Goal: Task Accomplishment & Management: Manage account settings

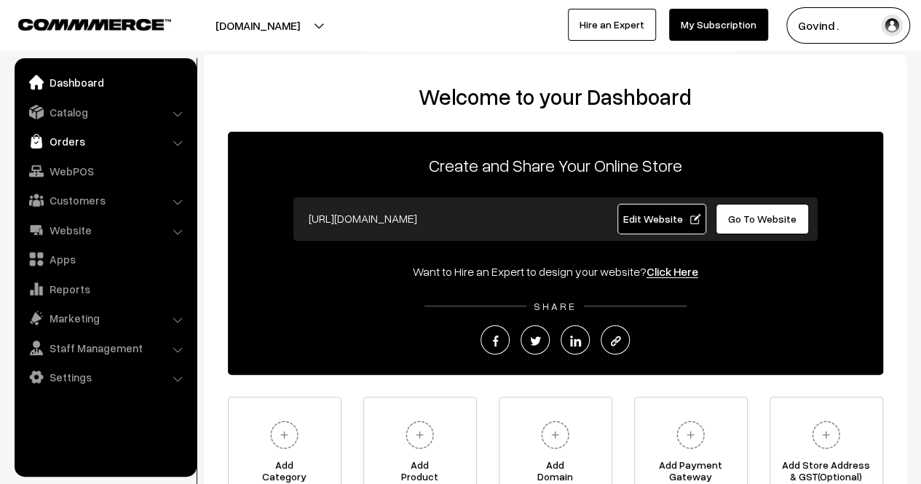
click at [76, 143] on link "Orders" at bounding box center [104, 141] width 173 height 26
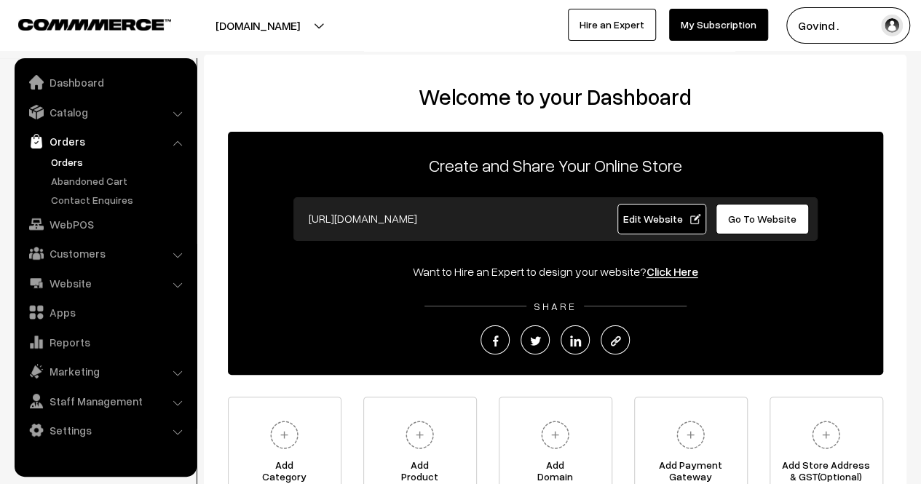
click at [74, 165] on link "Orders" at bounding box center [119, 161] width 144 height 15
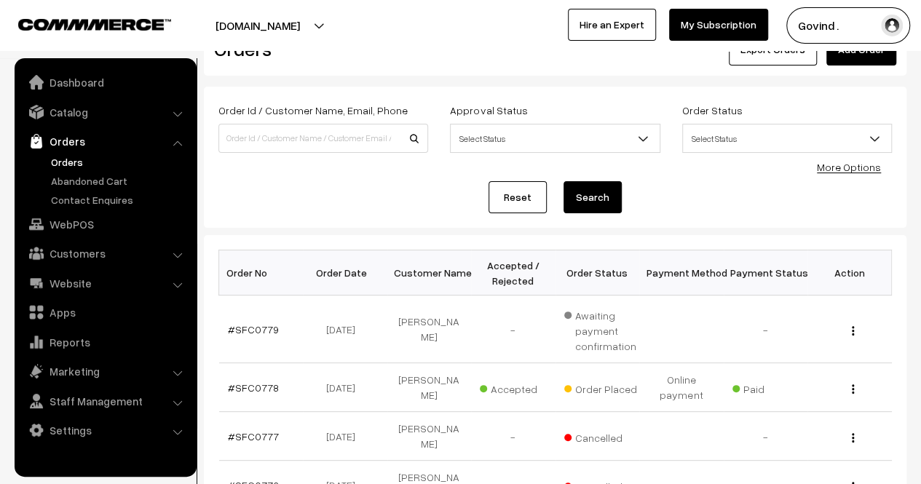
drag, startPoint x: 0, startPoint y: 0, endPoint x: 931, endPoint y: 98, distance: 935.9
click at [920, 98] on html "Thank you for showing interest. Our team will call you shortly. Close shopforco…" at bounding box center [460, 195] width 921 height 484
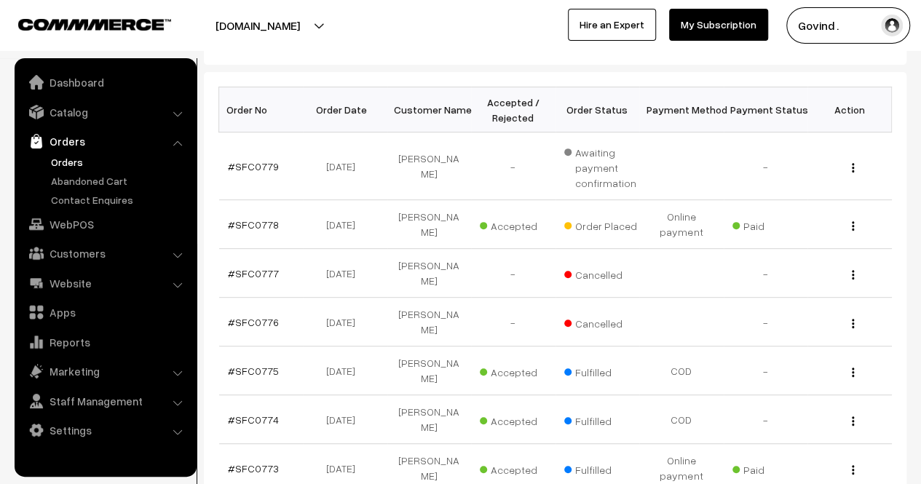
scroll to position [229, 0]
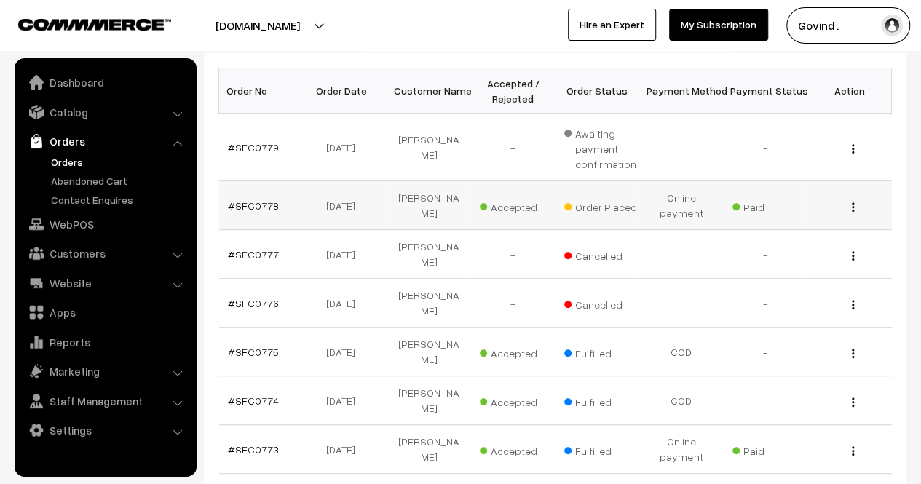
click at [851, 205] on button "button" at bounding box center [853, 207] width 4 height 12
click at [785, 231] on link "View" at bounding box center [788, 228] width 124 height 32
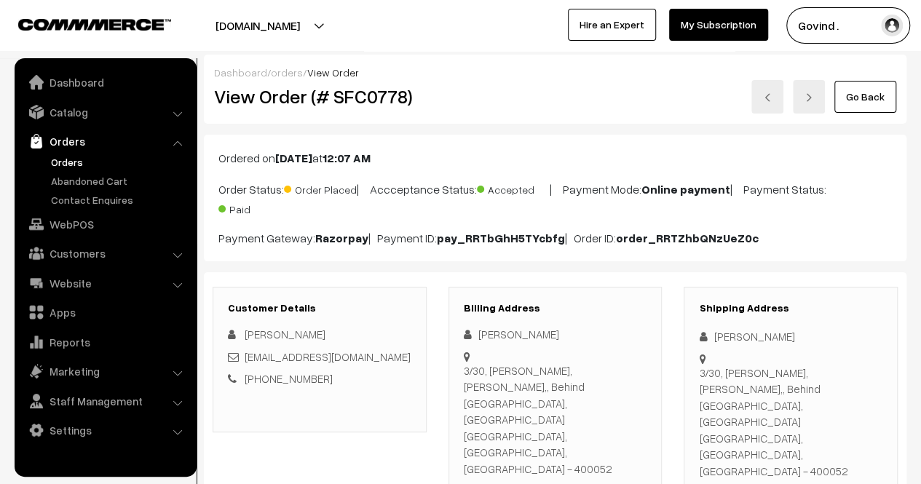
click at [79, 158] on link "Orders" at bounding box center [119, 161] width 144 height 15
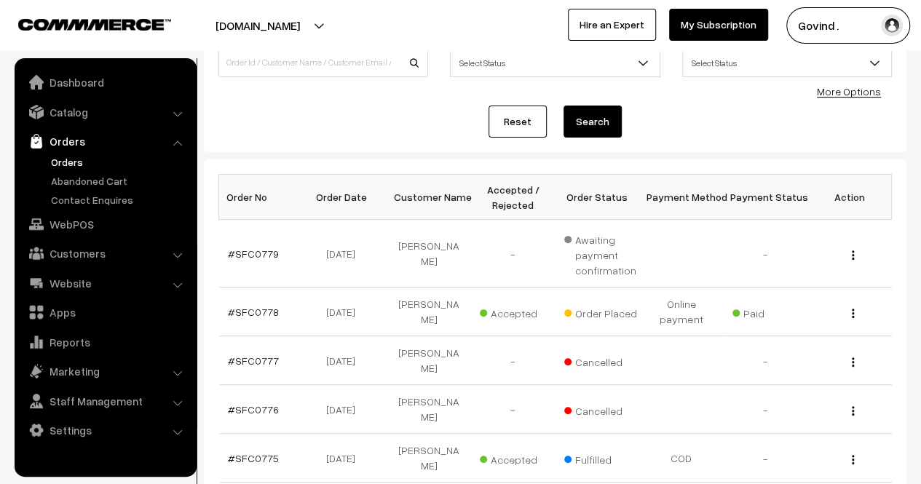
scroll to position [124, 0]
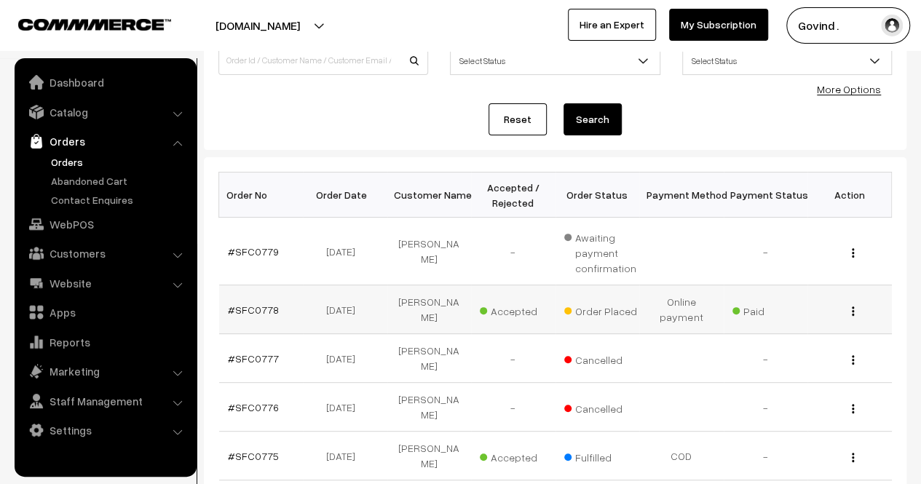
click at [851, 307] on button "button" at bounding box center [853, 311] width 4 height 12
click at [792, 327] on link "View" at bounding box center [788, 332] width 124 height 32
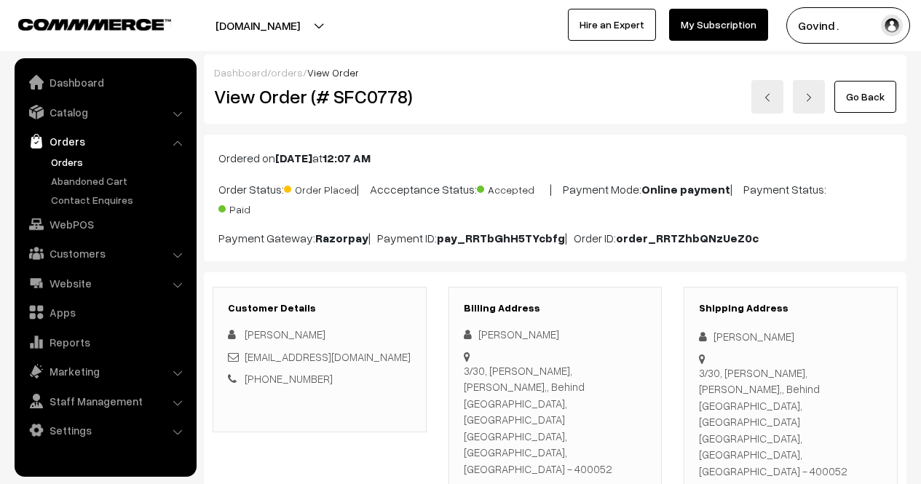
scroll to position [233, 0]
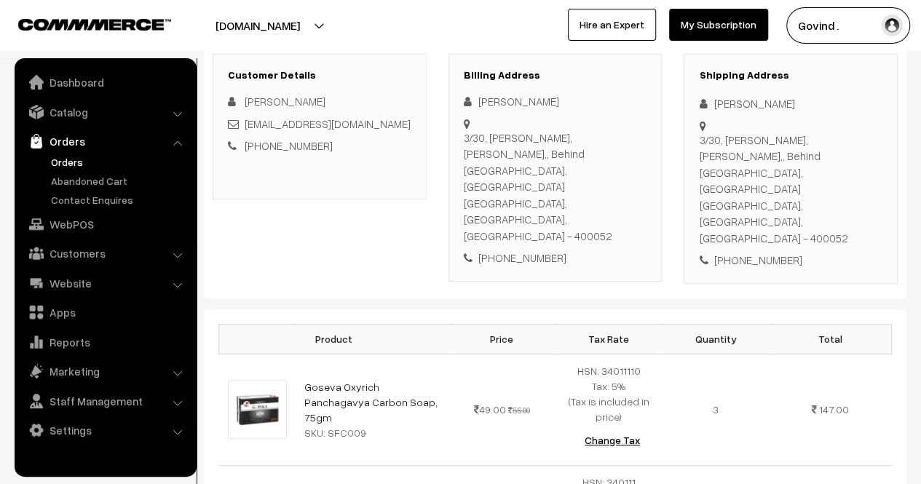
click at [738, 97] on div "[PERSON_NAME]" at bounding box center [790, 103] width 183 height 17
copy div "[PERSON_NAME]"
drag, startPoint x: 734, startPoint y: 186, endPoint x: 699, endPoint y: 143, distance: 55.9
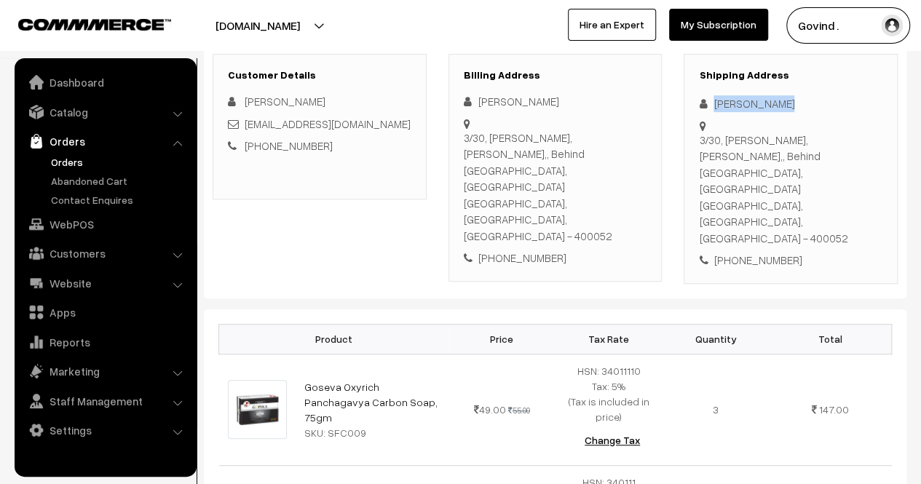
click at [699, 143] on div "[STREET_ADDRESS][PERSON_NAME],, Behind [GEOGRAPHIC_DATA], Behind [GEOGRAPHIC_DA…" at bounding box center [790, 189] width 183 height 115
copy div "3/30, [PERSON_NAME], [PERSON_NAME],, Behind [GEOGRAPHIC_DATA], Behind [GEOGRAPH…"
click at [840, 193] on div "[STREET_ADDRESS][PERSON_NAME],, Behind [GEOGRAPHIC_DATA], Behind [GEOGRAPHIC_DA…" at bounding box center [790, 189] width 183 height 115
copy div "400052"
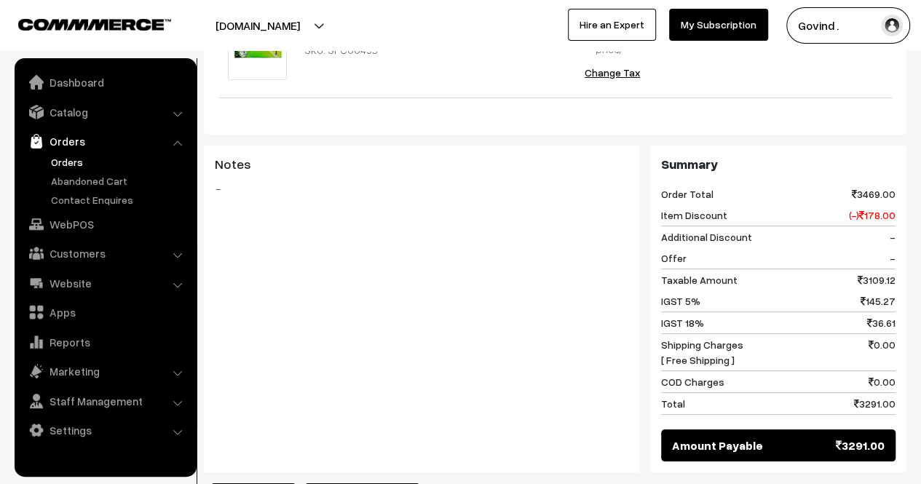
scroll to position [2608, 0]
